Goal: Information Seeking & Learning: Find specific fact

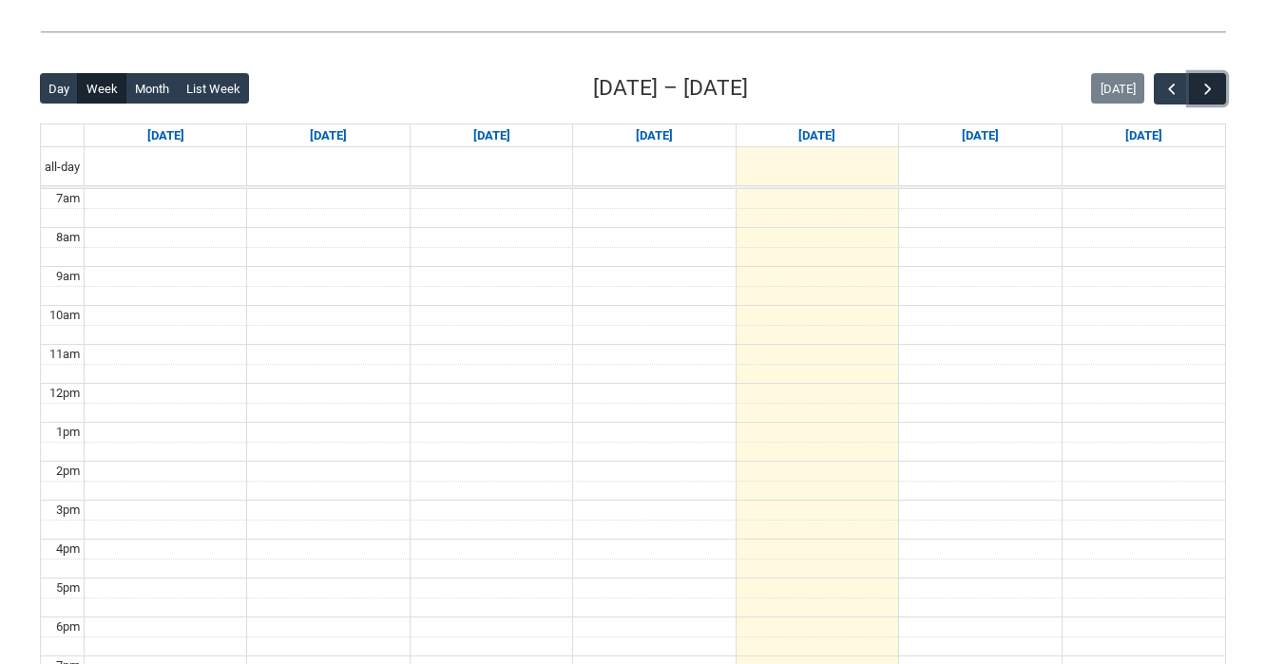
click at [1212, 86] on span "button" at bounding box center [1207, 89] width 19 height 19
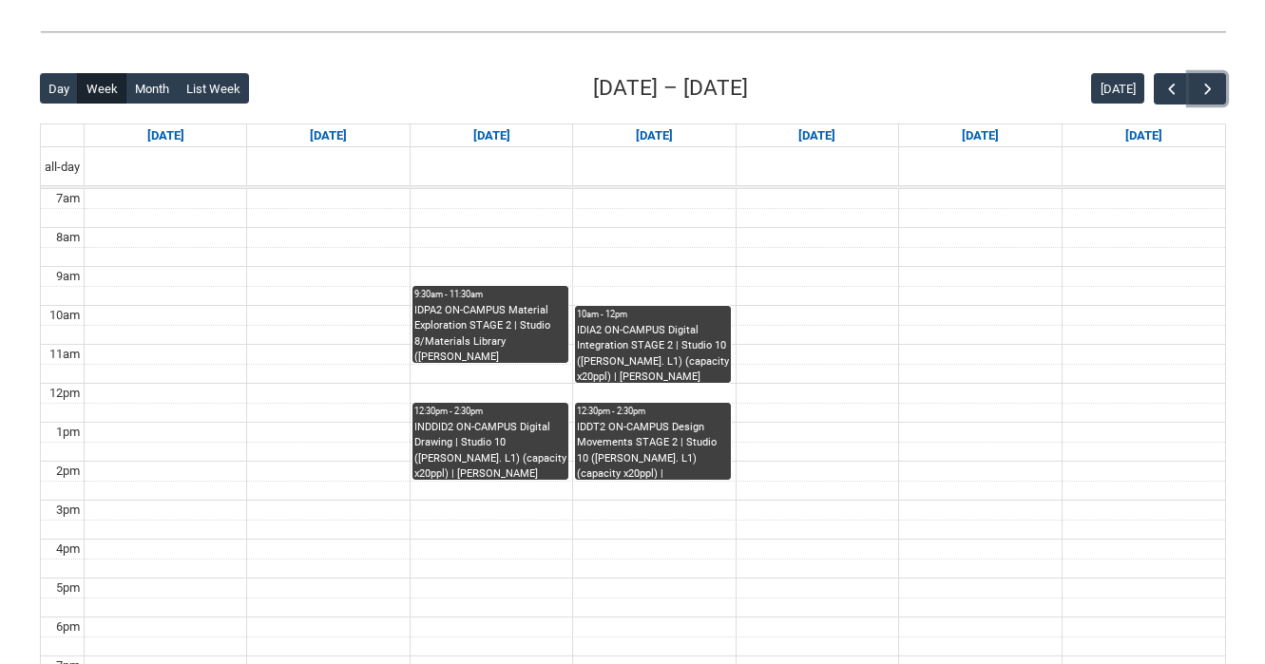
click at [492, 434] on div "INDDID2 ON-CAMPUS Digital Drawing | Studio 10 ([PERSON_NAME]. L1) (capacity x20…" at bounding box center [490, 450] width 152 height 60
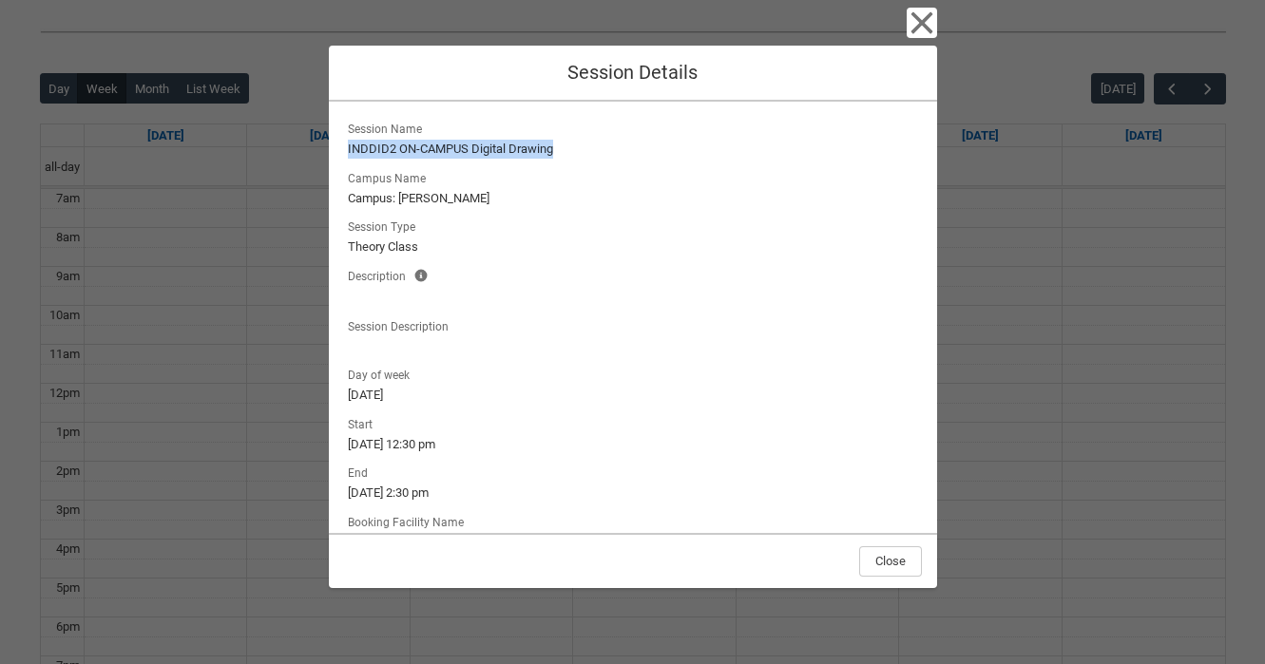
drag, startPoint x: 559, startPoint y: 151, endPoint x: 334, endPoint y: 153, distance: 224.3
click at [335, 145] on div "Session Name INDDID2 ON-CAMPUS Digital Drawing Campus Name Campus: [PERSON_NAME…" at bounding box center [633, 317] width 608 height 431
copy lightning-formatted-text "INDDID2 ON-CAMPUS Digital Drawing"
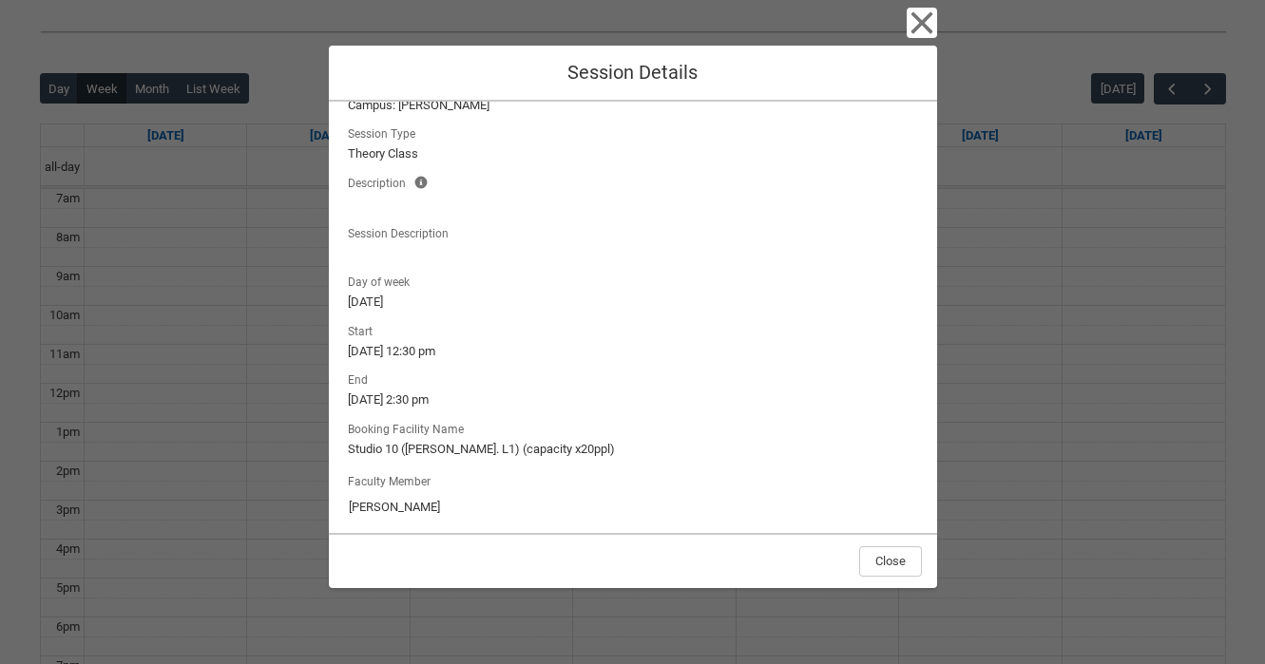
scroll to position [104, 0]
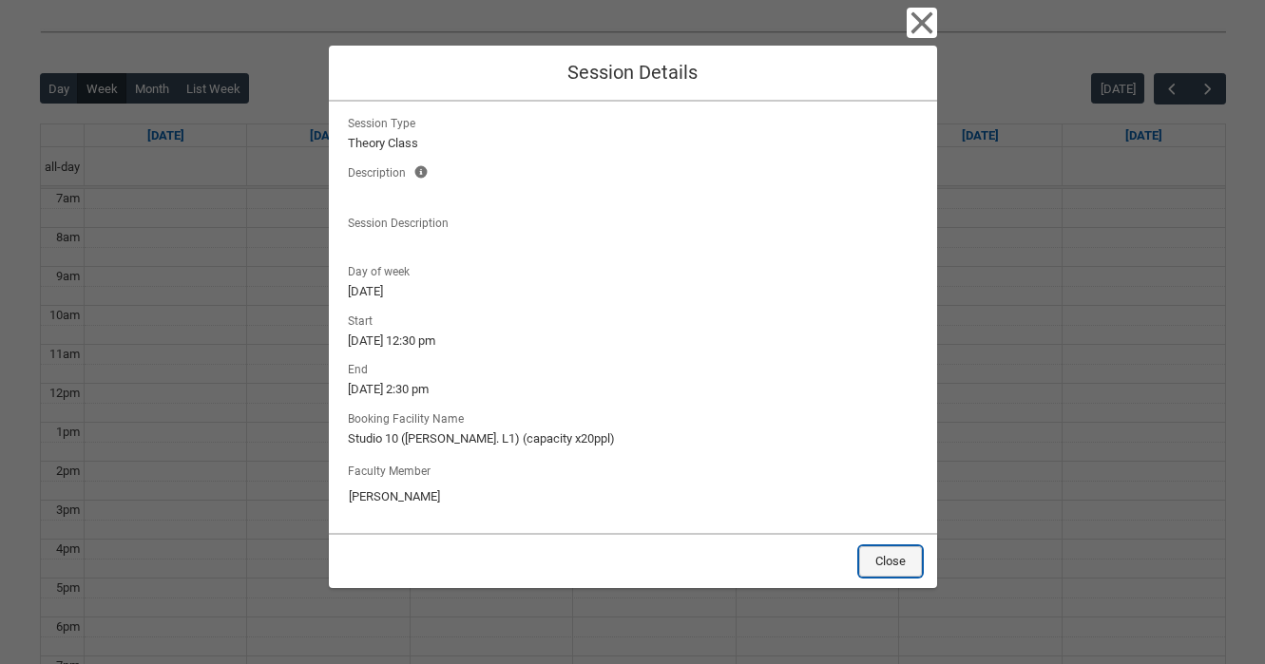
click at [879, 559] on button "Close" at bounding box center [890, 561] width 63 height 30
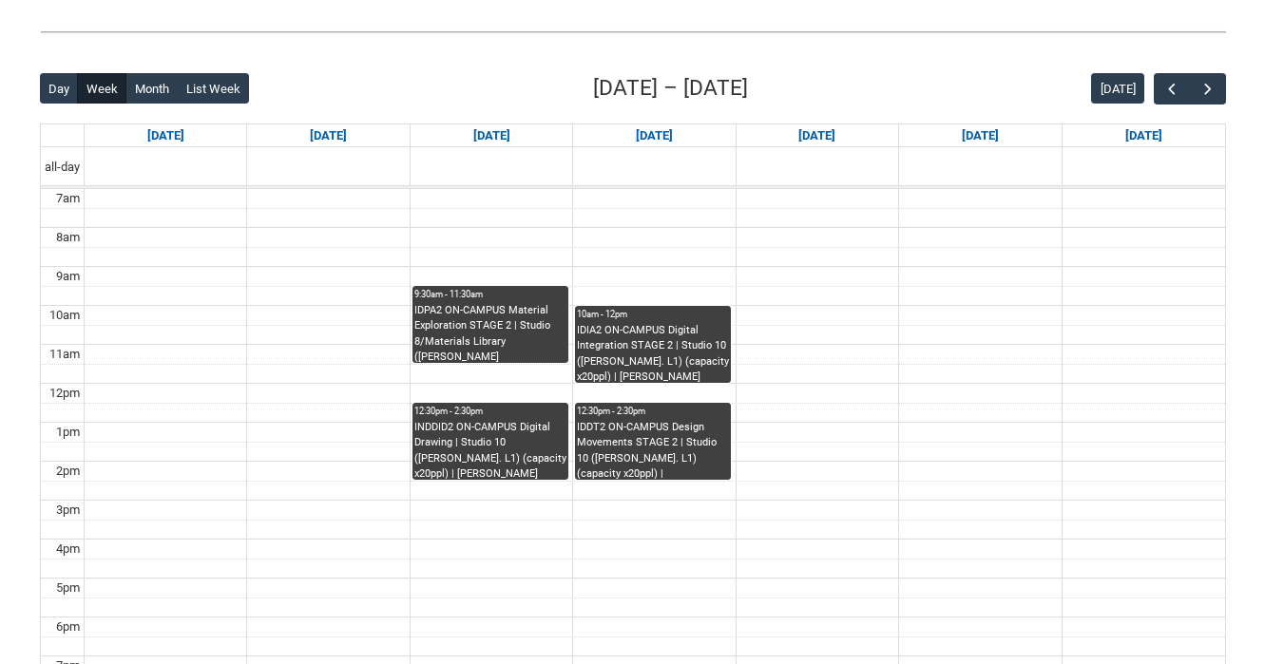
click at [680, 345] on div "IDIA2 ON-CAMPUS Digital Integration STAGE 2 | Studio 10 ([PERSON_NAME]. L1) (ca…" at bounding box center [653, 353] width 152 height 60
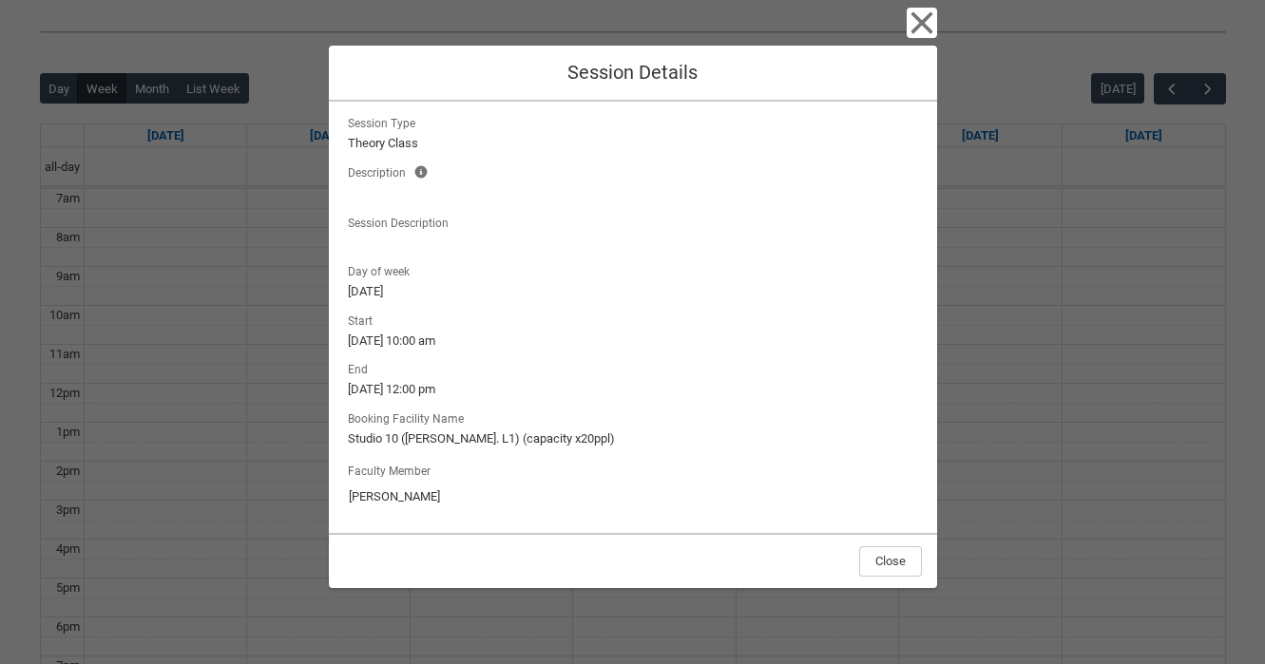
scroll to position [0, 0]
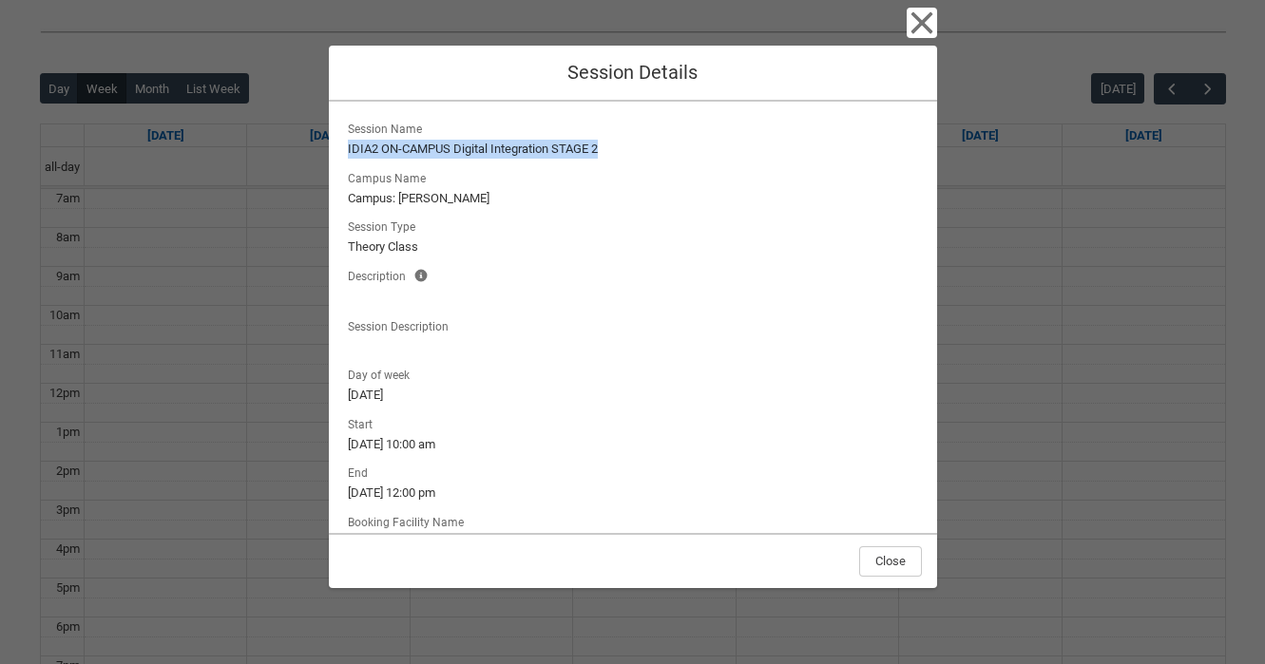
drag, startPoint x: 612, startPoint y: 148, endPoint x: 334, endPoint y: 148, distance: 278.4
click at [334, 148] on div "Session Name IDIA2 ON-CAMPUS Digital Integration STAGE 2 Campus Name Campus: [P…" at bounding box center [633, 317] width 608 height 431
copy lightning-formatted-text "IDIA2 ON-CAMPUS Digital Integration STAGE 2"
click at [889, 549] on button "Close" at bounding box center [890, 561] width 63 height 30
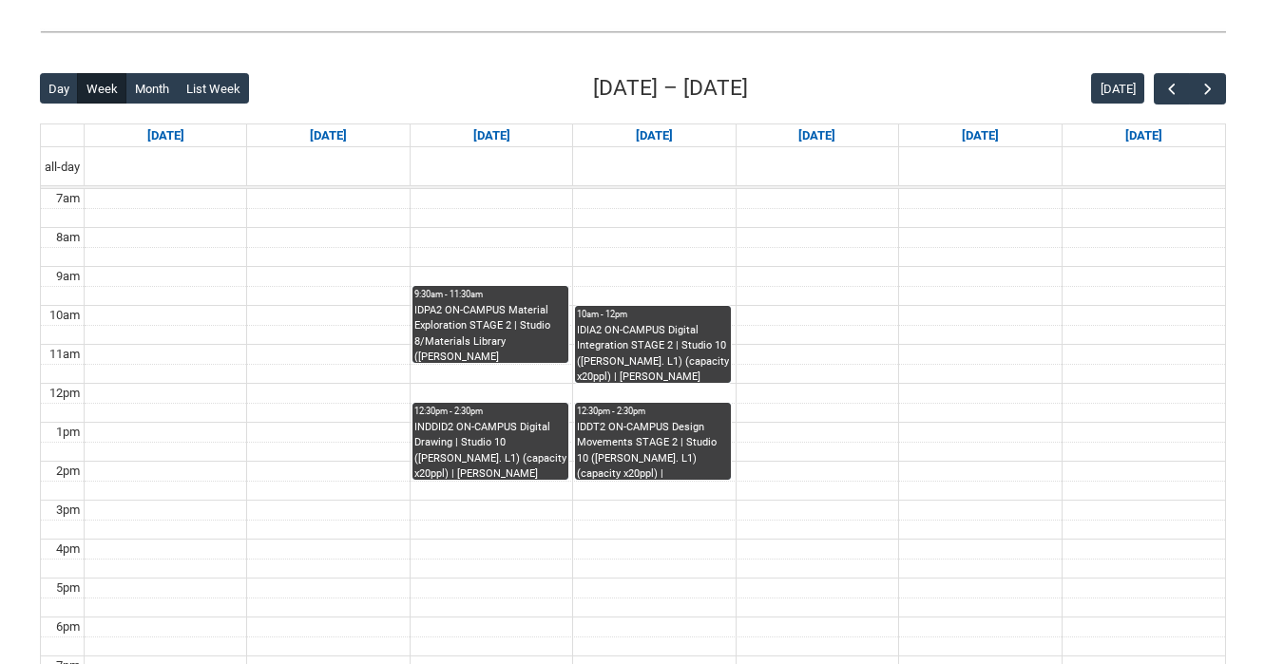
click at [649, 460] on div "IDDT2 ON-CAMPUS Design Movements STAGE 2 | Studio 10 ([PERSON_NAME]. L1) (capac…" at bounding box center [653, 450] width 152 height 60
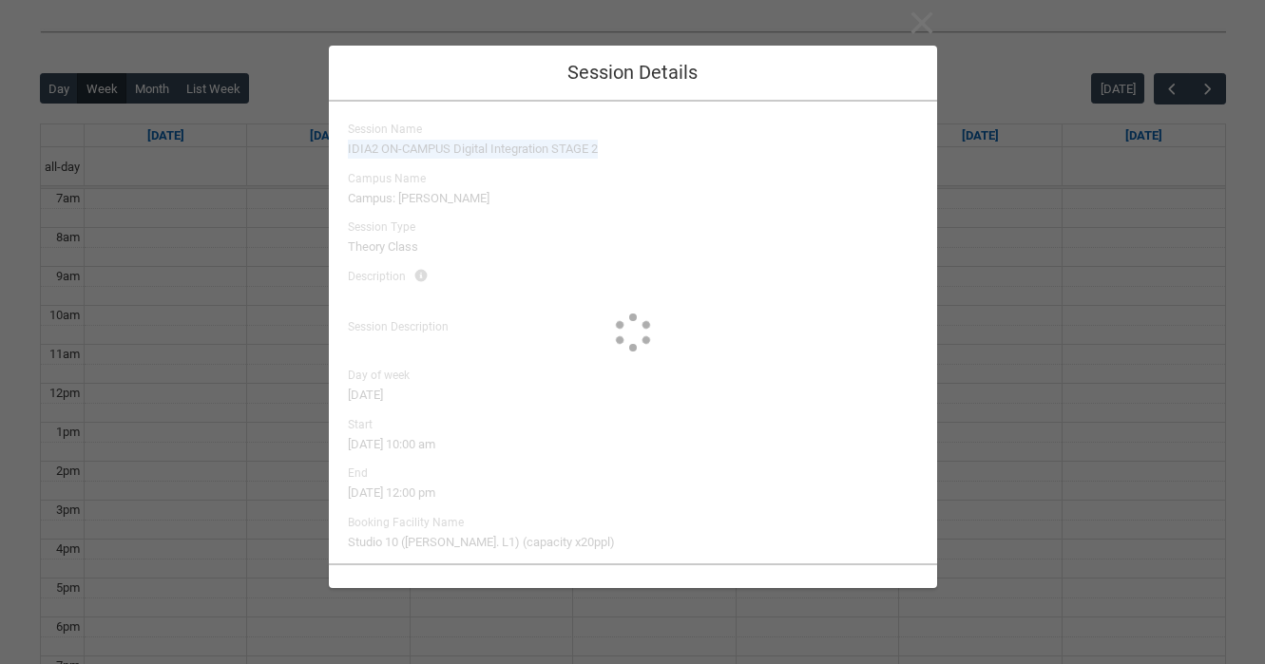
type input "[PERSON_NAME]"
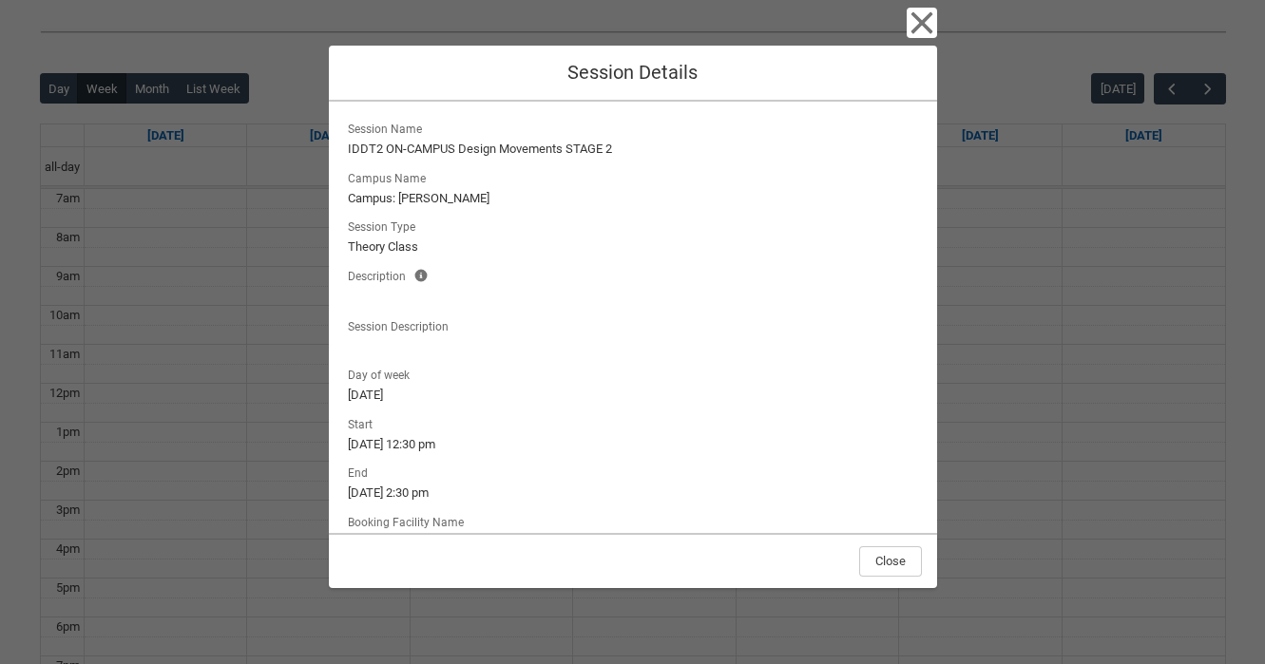
click at [552, 299] on lightning-formatted-text at bounding box center [633, 297] width 570 height 20
drag, startPoint x: 628, startPoint y: 153, endPoint x: 351, endPoint y: 138, distance: 277.9
click at [351, 138] on lightning-output-field "Session Name IDDT2 ON-CAMPUS Design Movements STAGE 2" at bounding box center [633, 138] width 578 height 42
copy lightning-output-field "IDDT2 ON-CAMPUS Design Movements STAGE 2"
click at [896, 554] on button "Close" at bounding box center [890, 561] width 63 height 30
